Goal: Task Accomplishment & Management: Complete application form

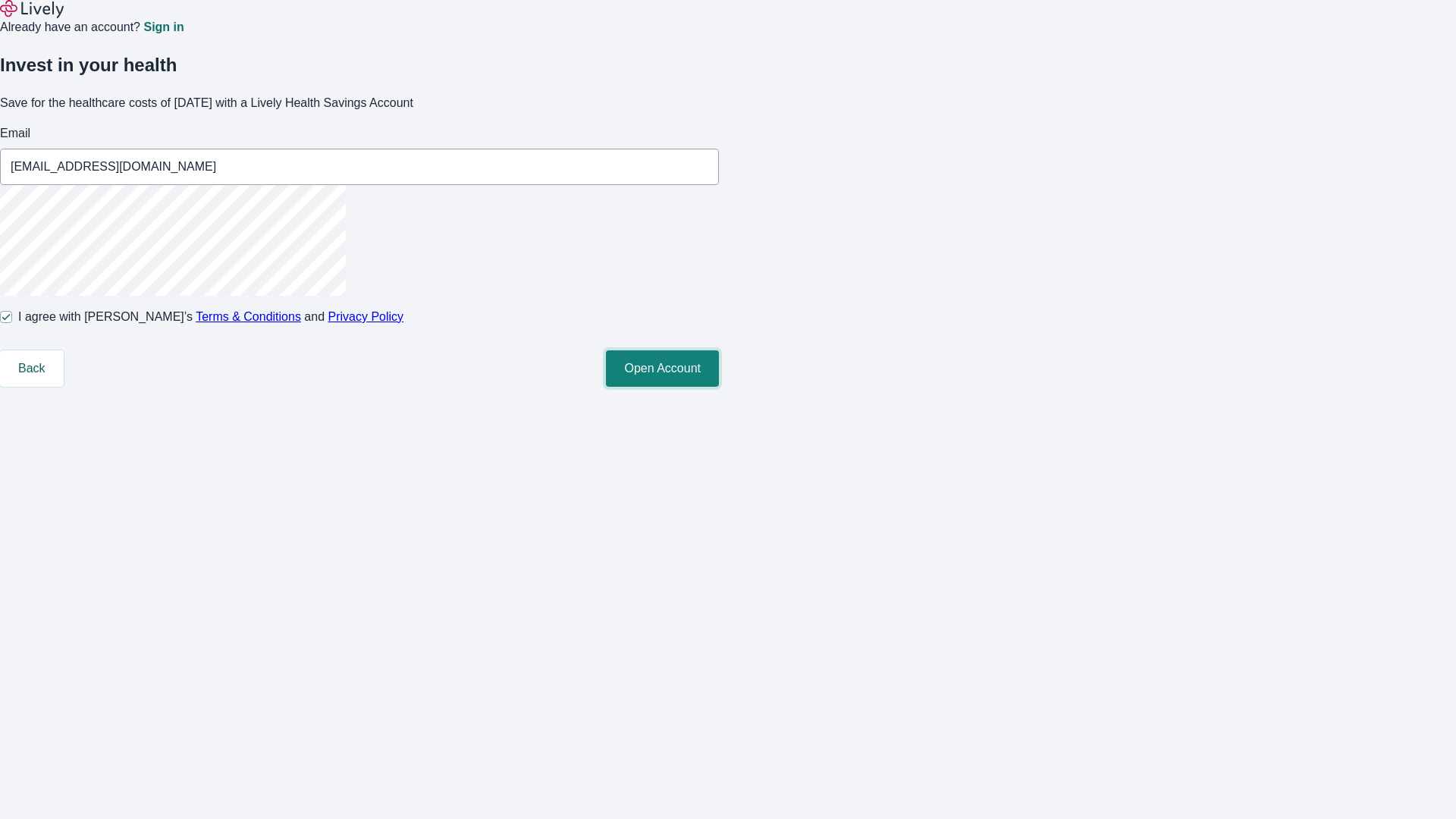
click at [719, 387] on button "Open Account" at bounding box center [662, 369] width 113 height 37
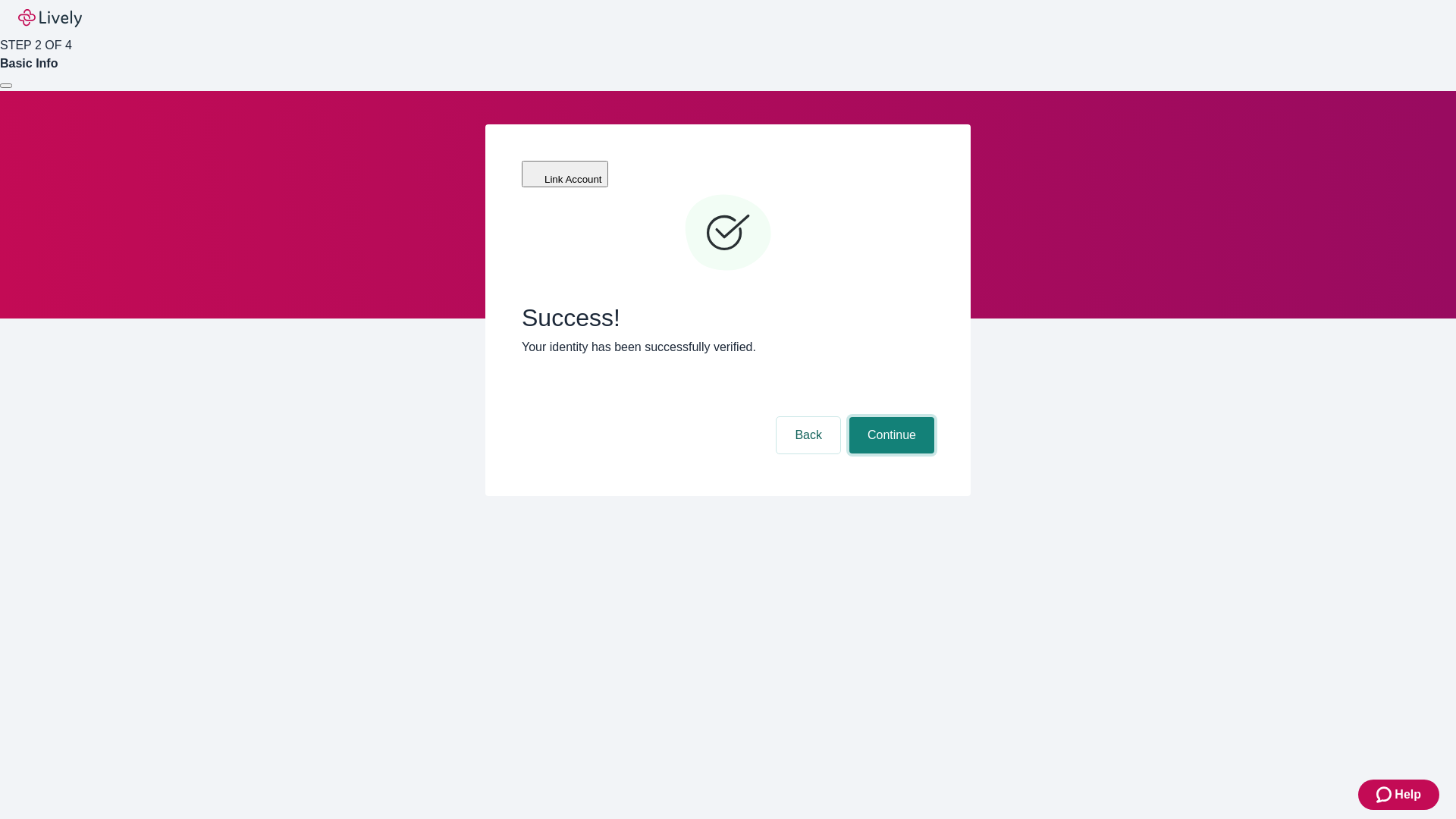
click at [890, 417] on button "Continue" at bounding box center [892, 435] width 85 height 37
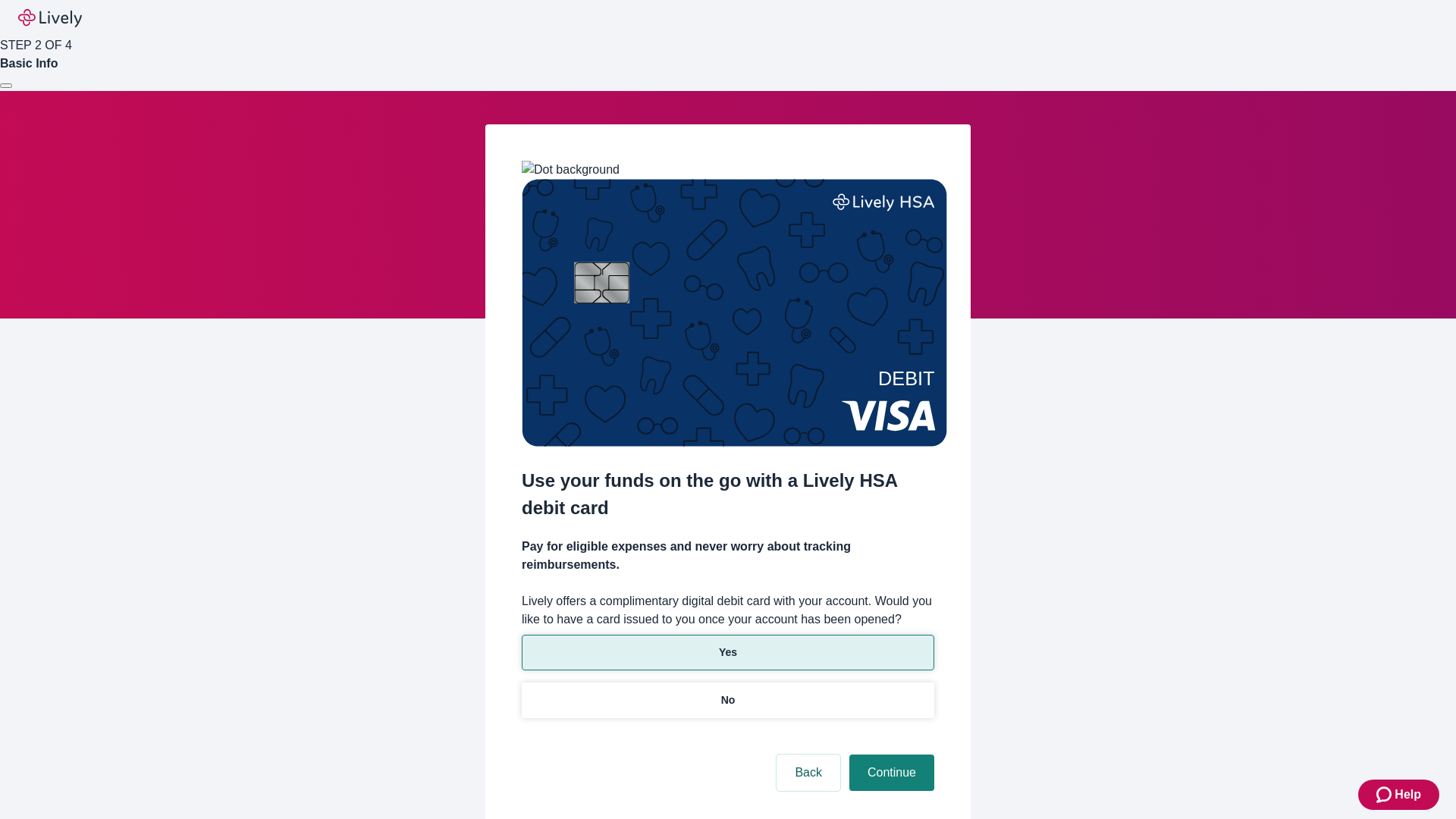
click at [727, 644] on p "Yes" at bounding box center [728, 652] width 18 height 16
click at [890, 755] on button "Continue" at bounding box center [892, 773] width 85 height 37
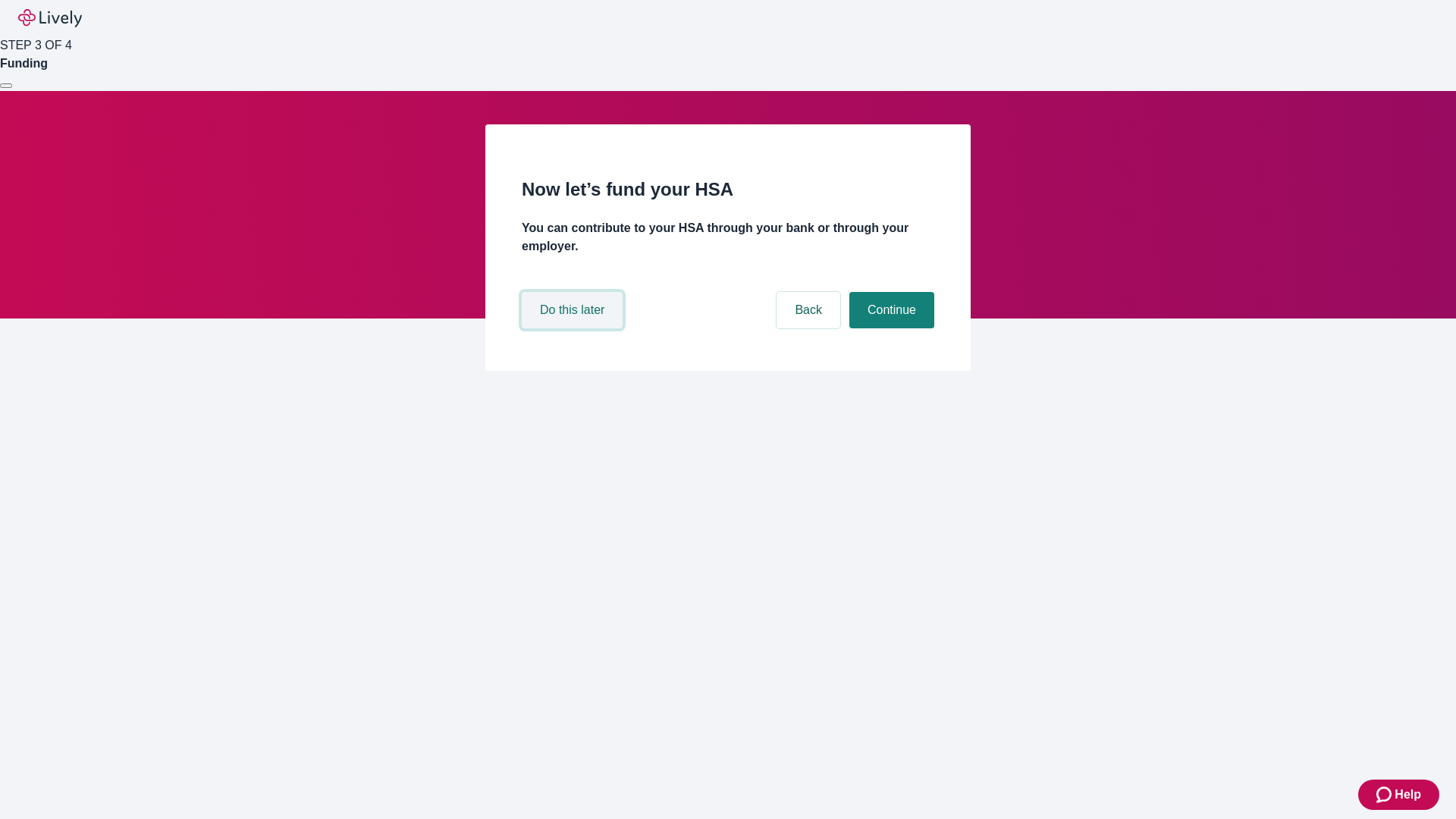
click at [574, 328] on button "Do this later" at bounding box center [572, 310] width 101 height 37
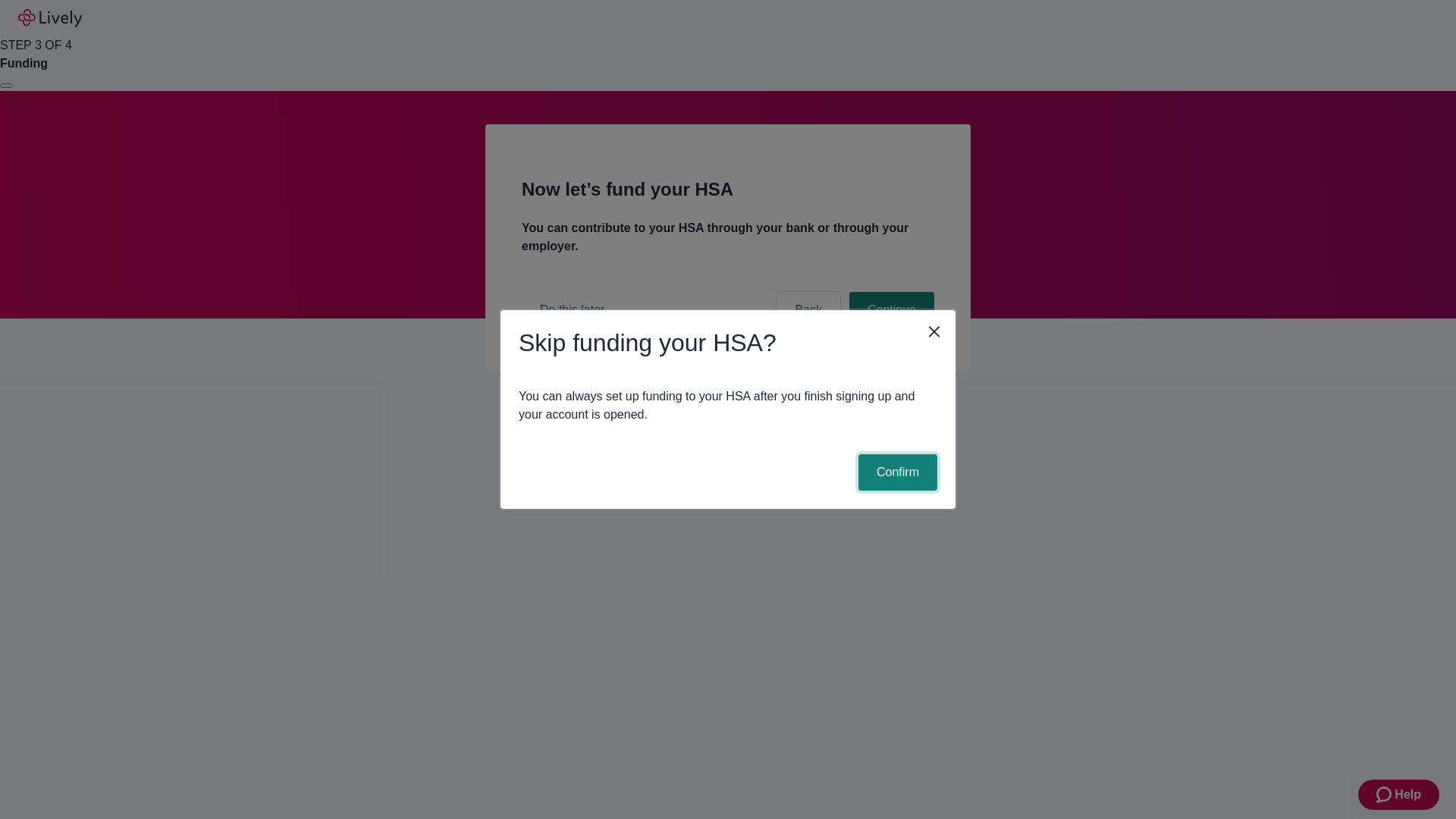
click at [896, 473] on button "Confirm" at bounding box center [897, 473] width 79 height 37
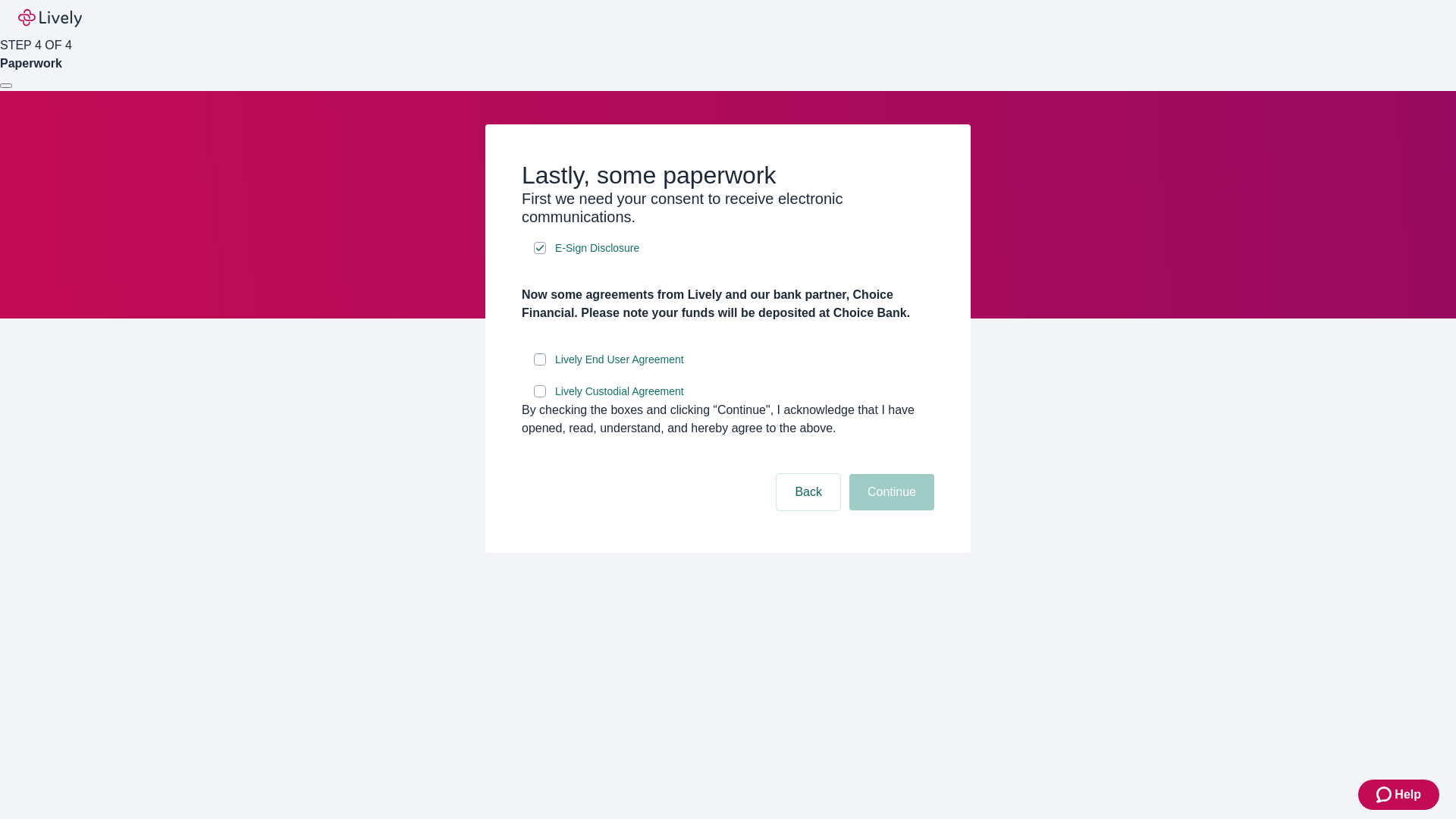
click at [540, 366] on input "Lively End User Agreement" at bounding box center [539, 359] width 13 height 13
checkbox input "true"
click at [540, 397] on input "Lively Custodial Agreement" at bounding box center [539, 391] width 13 height 13
checkbox input "true"
click at [890, 510] on button "Continue" at bounding box center [892, 492] width 85 height 37
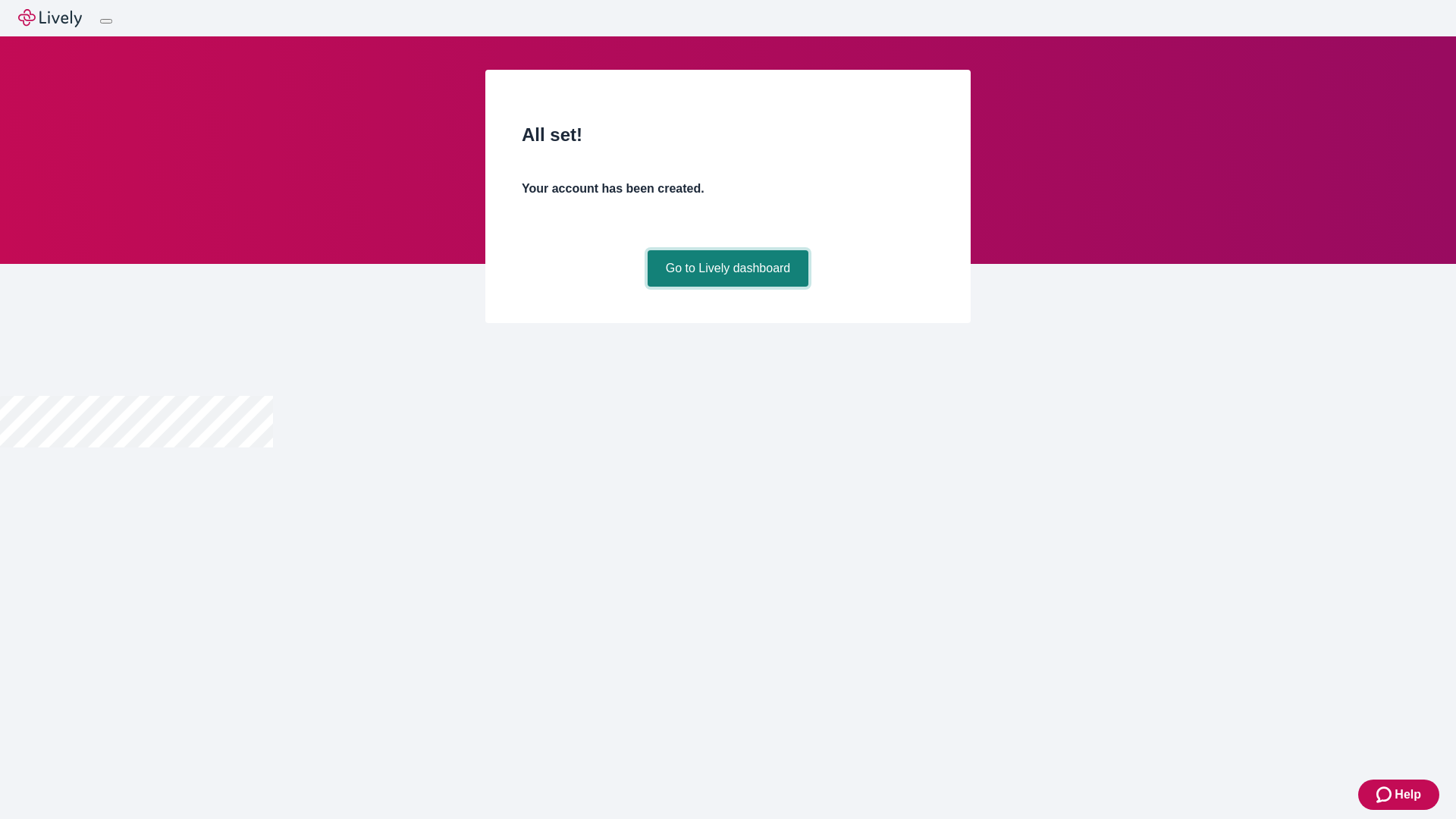
click at [727, 287] on link "Go to Lively dashboard" at bounding box center [729, 269] width 162 height 37
